Goal: Find specific page/section: Find specific page/section

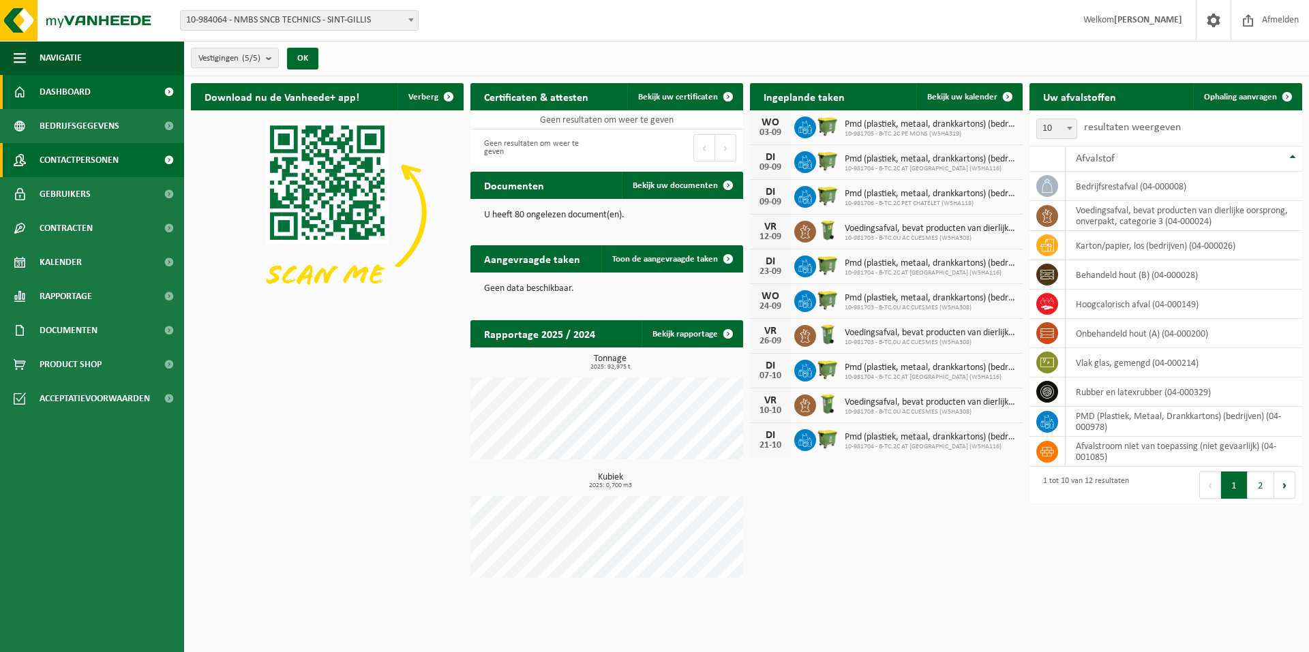
click at [102, 165] on span "Contactpersonen" at bounding box center [79, 160] width 79 height 34
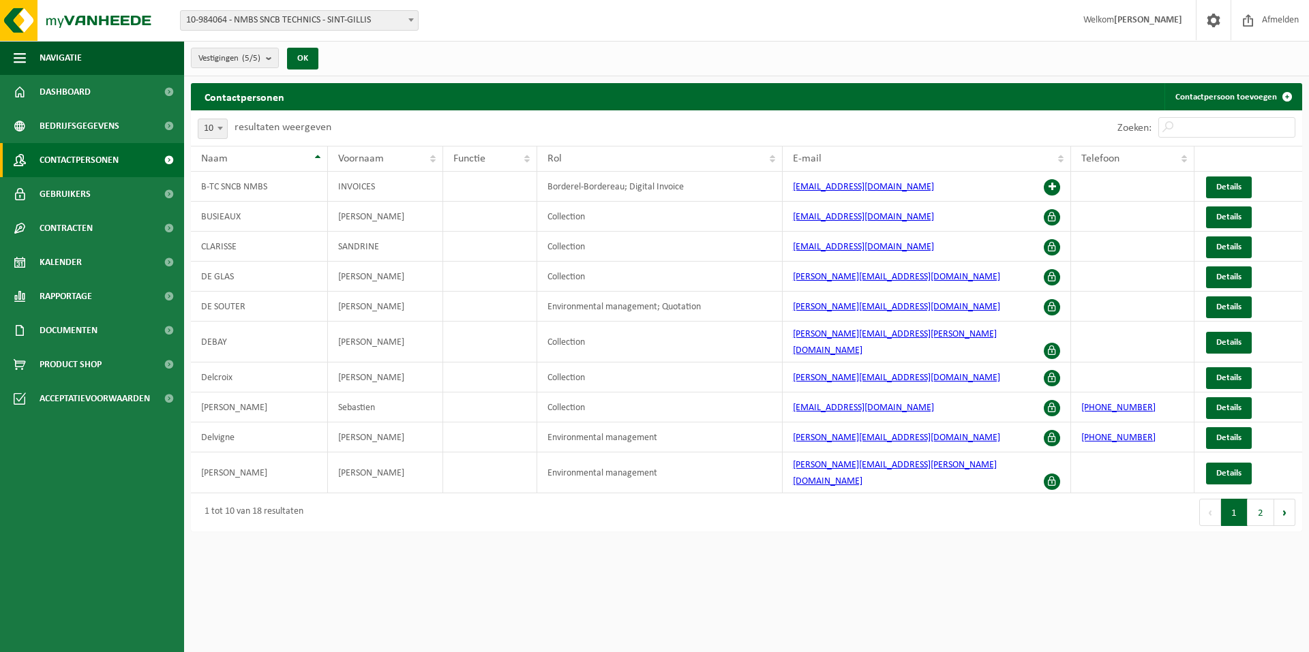
click at [215, 128] on span at bounding box center [220, 128] width 14 height 18
select select "100"
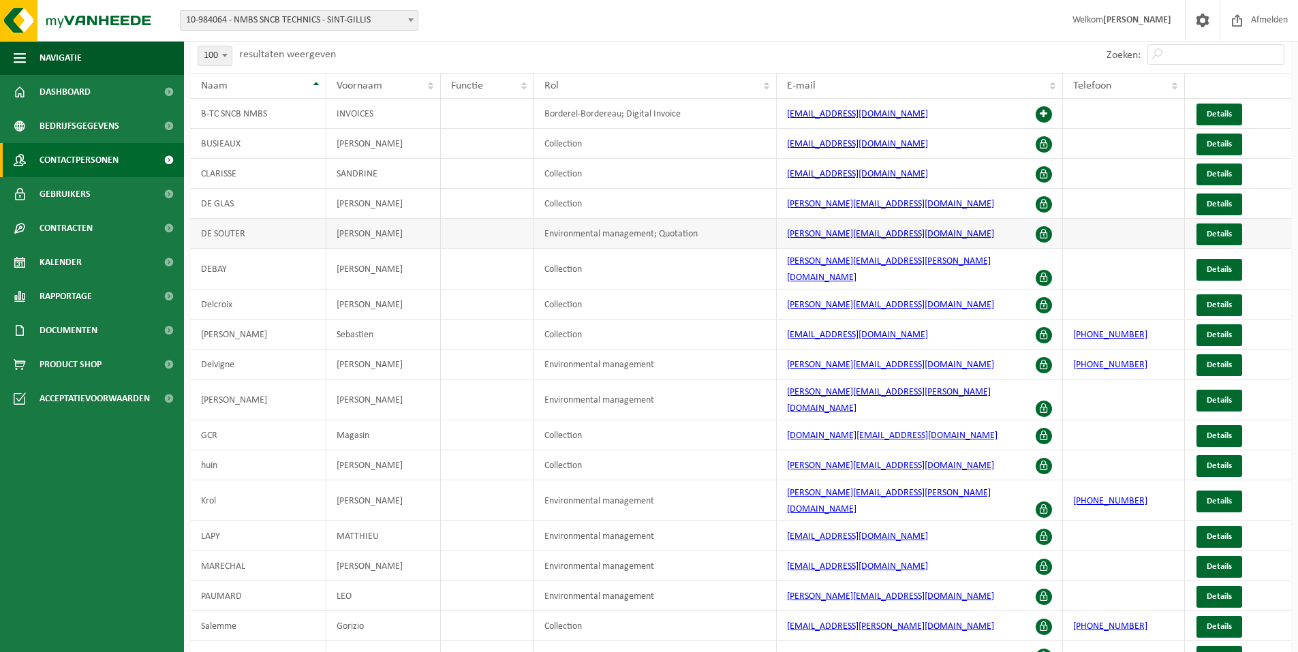
scroll to position [104, 0]
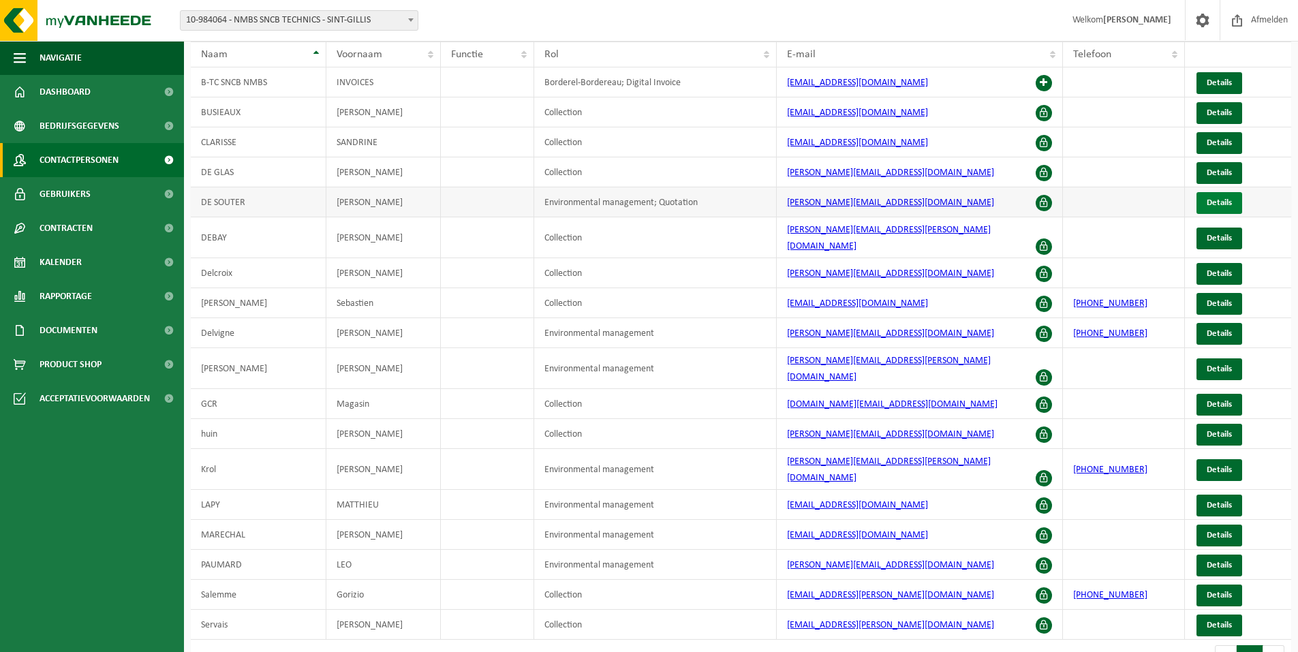
click at [1219, 198] on span "Details" at bounding box center [1219, 202] width 25 height 9
click at [101, 196] on link "Gebruikers" at bounding box center [92, 194] width 184 height 34
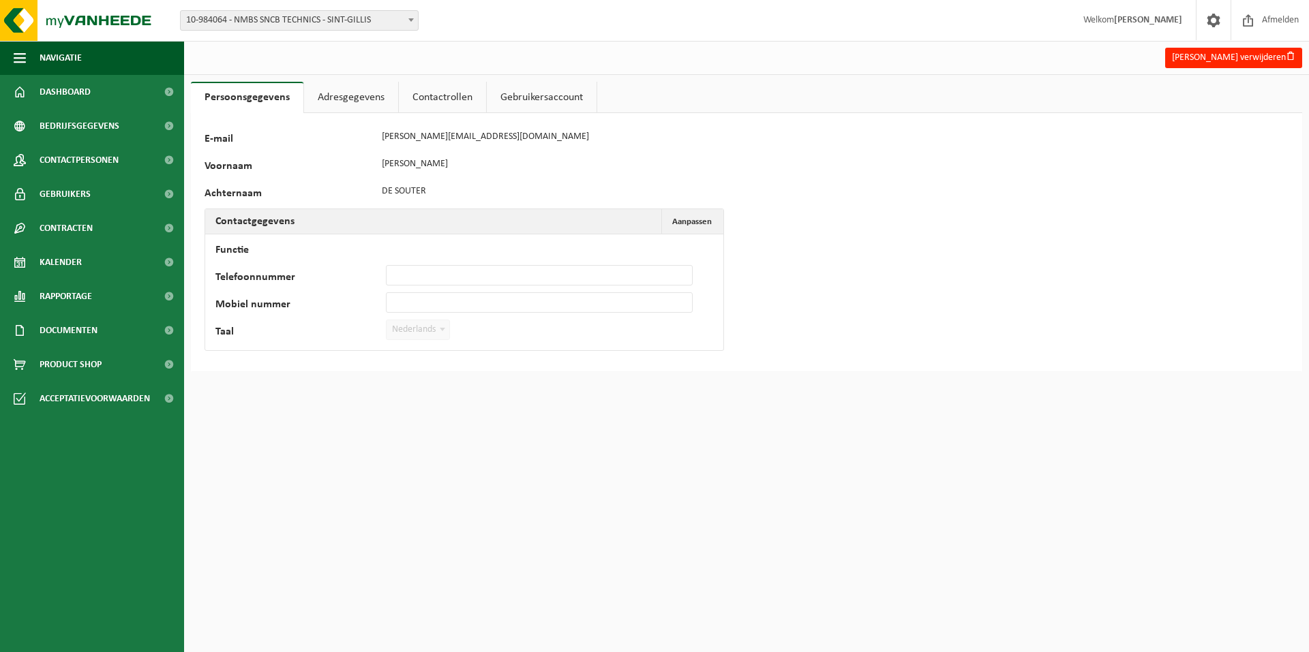
click at [364, 93] on link "Adresgegevens" at bounding box center [351, 97] width 94 height 31
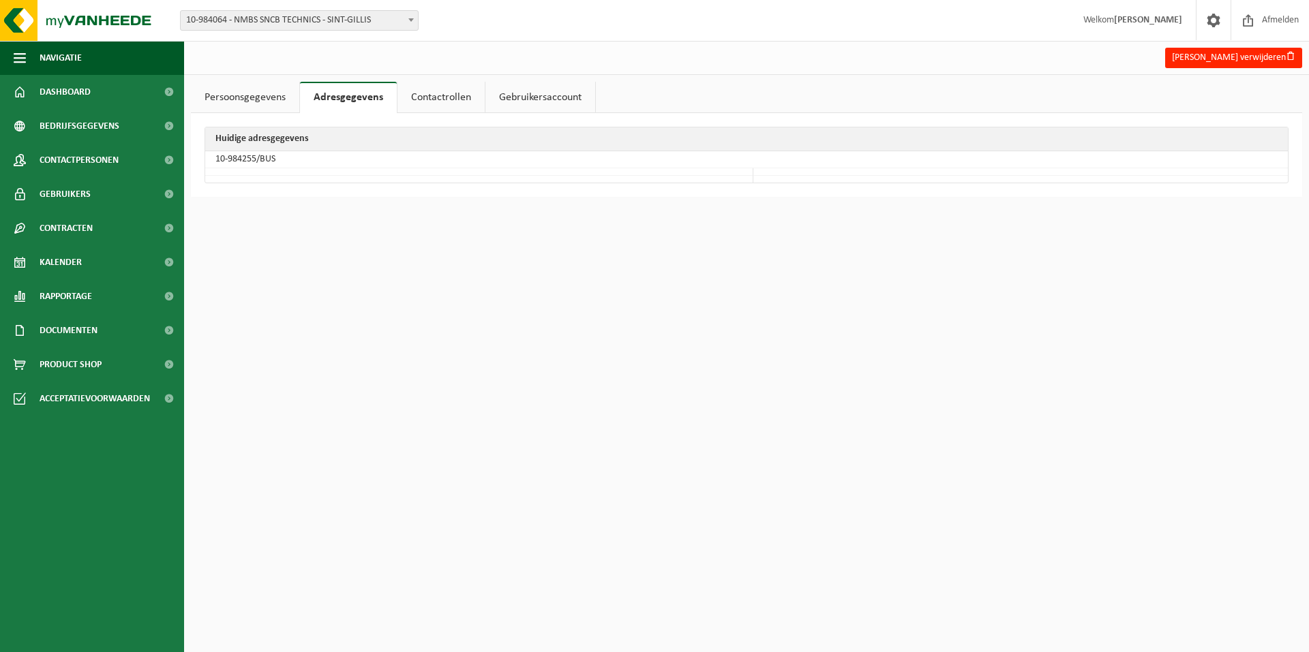
click at [449, 100] on link "Contactrollen" at bounding box center [440, 97] width 87 height 31
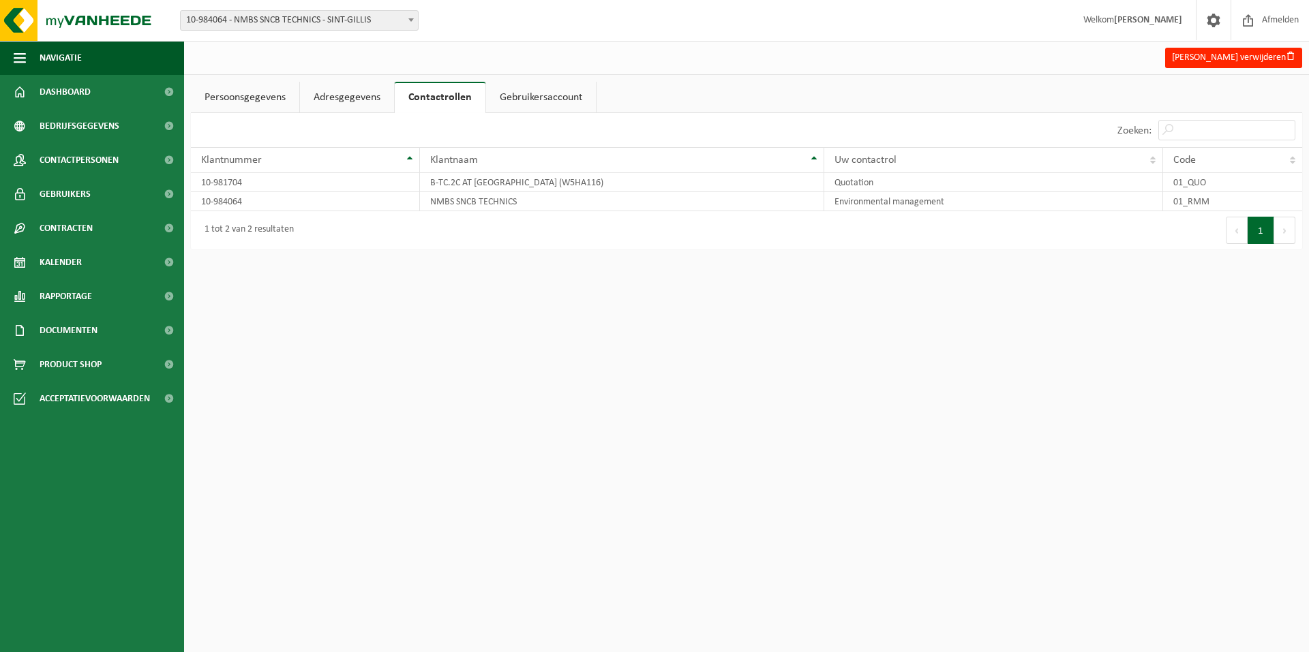
click at [523, 96] on link "Gebruikersaccount" at bounding box center [541, 97] width 110 height 31
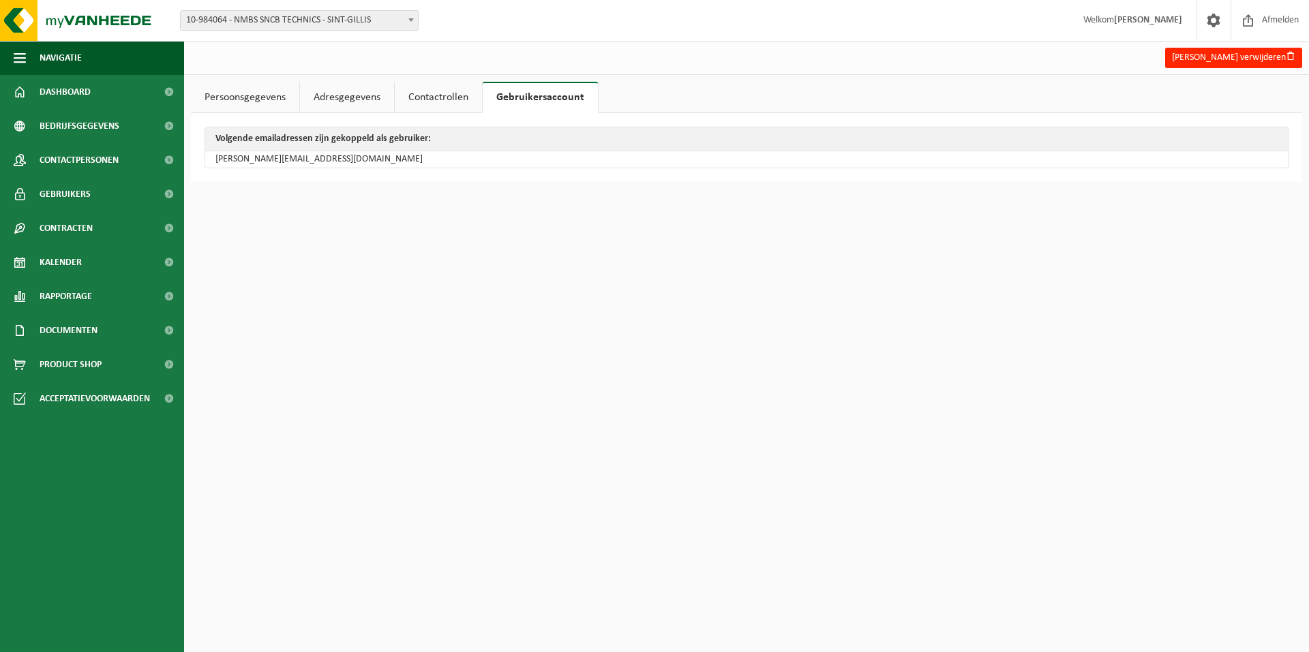
click at [260, 97] on link "Persoonsgegevens" at bounding box center [245, 97] width 108 height 31
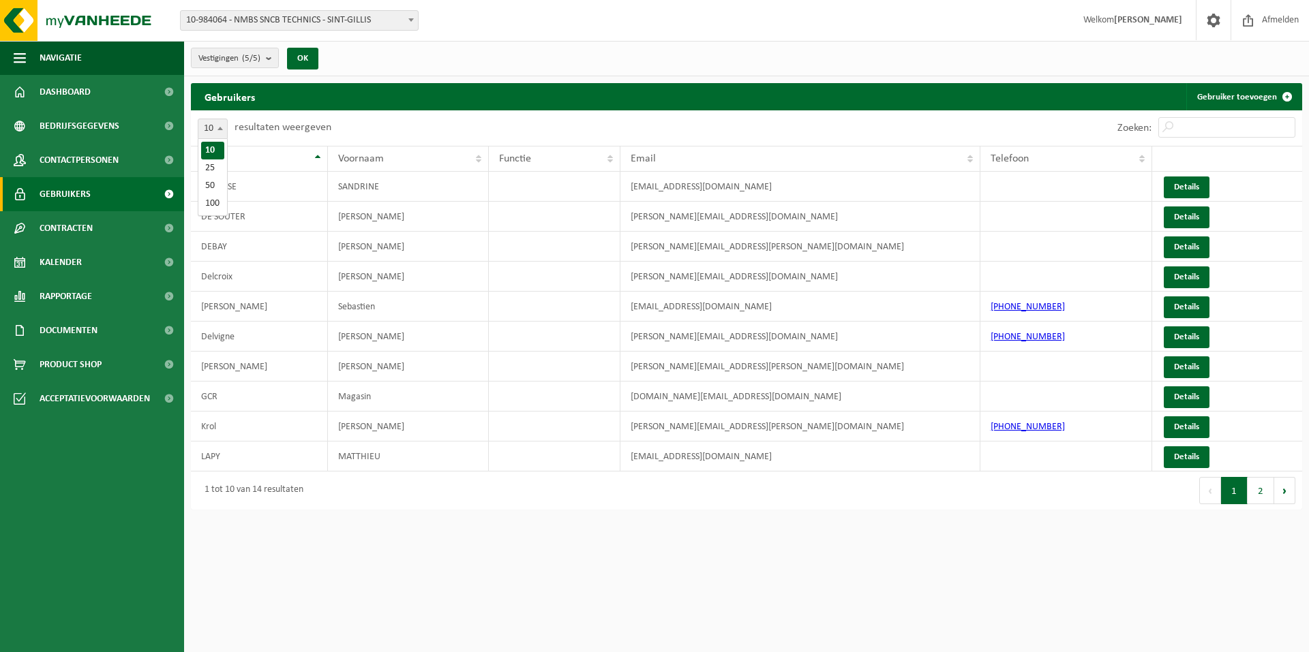
click at [216, 123] on span at bounding box center [220, 128] width 14 height 18
select select "100"
